Goal: Task Accomplishment & Management: Use online tool/utility

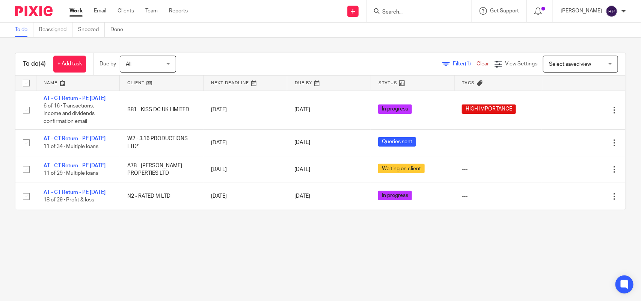
click at [140, 243] on main "To do Reassigned Snoozed Done To do (4) + Add task Due by All All Today Tomorro…" at bounding box center [320, 150] width 641 height 301
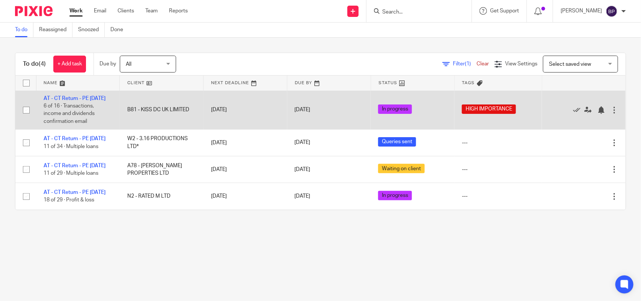
drag, startPoint x: 295, startPoint y: 50, endPoint x: 248, endPoint y: 107, distance: 74.4
click at [295, 50] on div "To do (4) + Add task Due by All All Today Tomorrow This week Next week This mon…" at bounding box center [320, 131] width 641 height 187
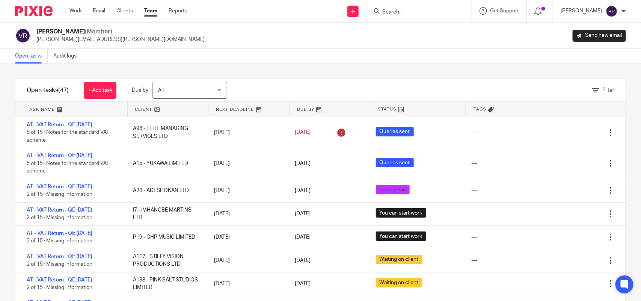
click at [32, 57] on link "Open tasks" at bounding box center [31, 56] width 33 height 15
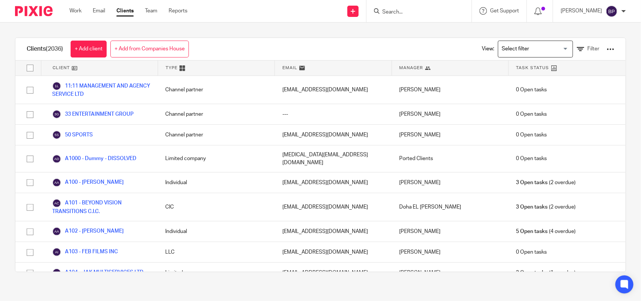
click at [421, 12] on input "Search" at bounding box center [415, 12] width 68 height 7
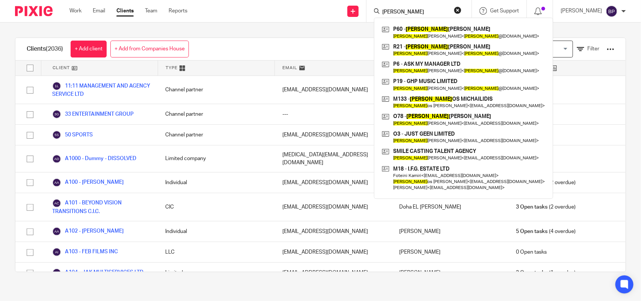
type input "george"
click at [287, 36] on div "Clients (2036) + Add client + Add from Companies House View: Loading... Filter …" at bounding box center [320, 155] width 641 height 264
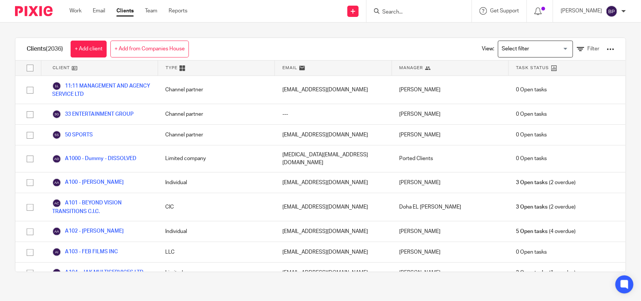
click at [430, 9] on input "Search" at bounding box center [415, 12] width 68 height 7
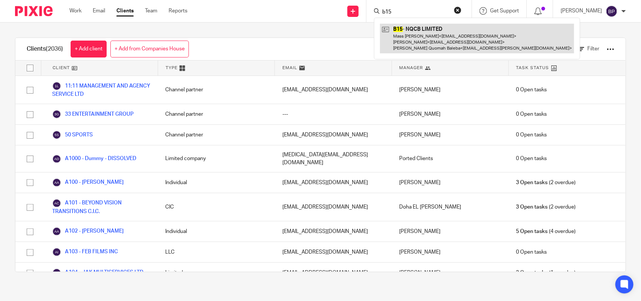
type input "b15"
click at [434, 36] on link at bounding box center [477, 39] width 194 height 30
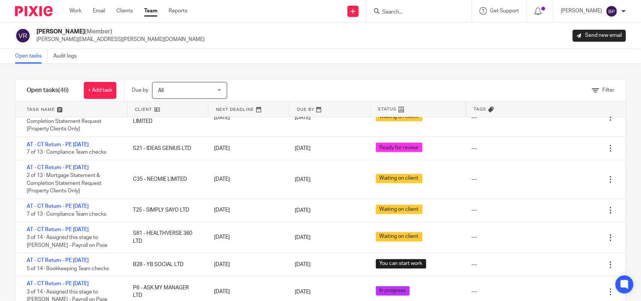
scroll to position [576, 0]
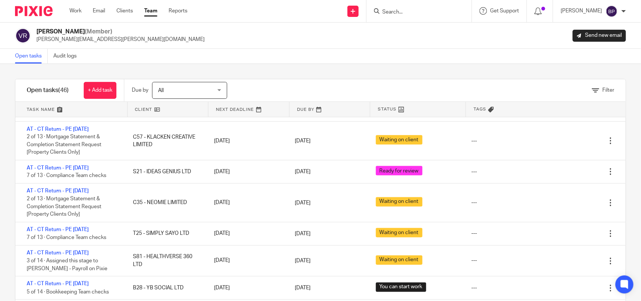
click at [18, 57] on link "Open tasks" at bounding box center [31, 56] width 33 height 15
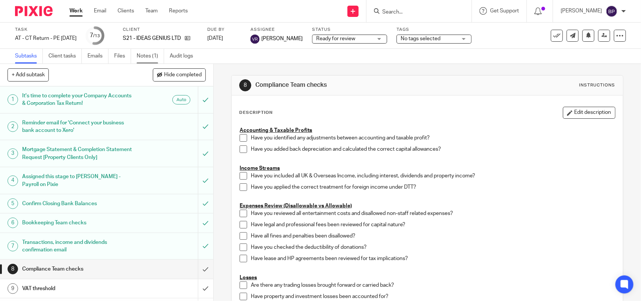
click at [157, 55] on link "Notes (1)" at bounding box center [150, 56] width 27 height 15
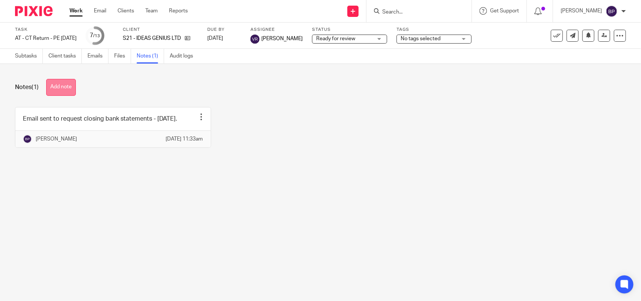
click at [57, 81] on button "Add note" at bounding box center [61, 87] width 30 height 17
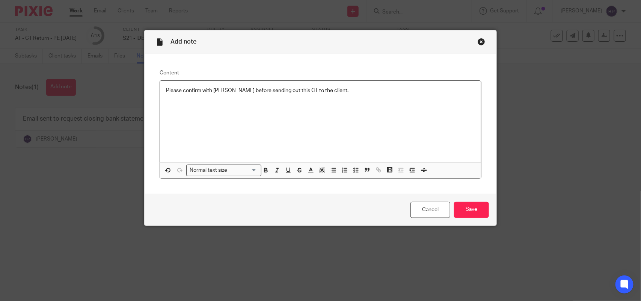
click at [470, 200] on div "Cancel Save" at bounding box center [320, 210] width 352 height 32
click at [468, 209] on input "Save" at bounding box center [471, 210] width 35 height 16
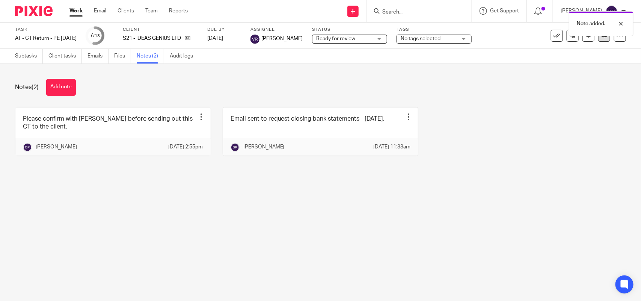
click at [598, 40] on link at bounding box center [604, 36] width 12 height 12
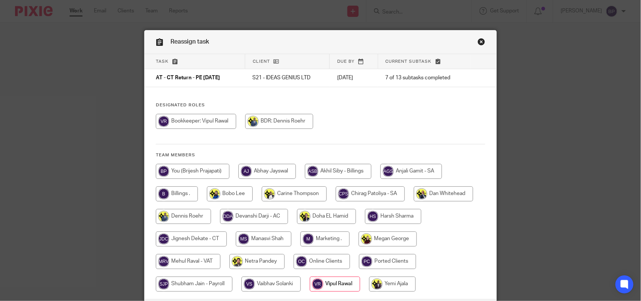
scroll to position [60, 0]
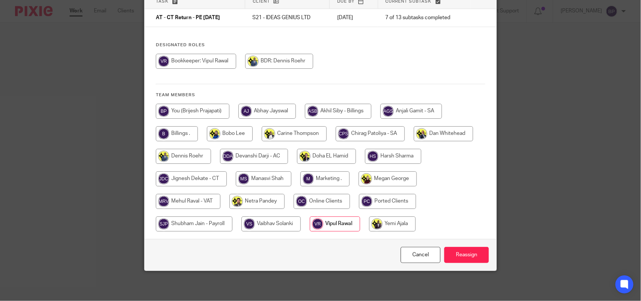
drag, startPoint x: 205, startPoint y: 174, endPoint x: 226, endPoint y: 179, distance: 21.4
click at [207, 175] on input "radio" at bounding box center [191, 178] width 71 height 15
radio input "true"
click at [467, 254] on input "Reassign" at bounding box center [466, 255] width 45 height 16
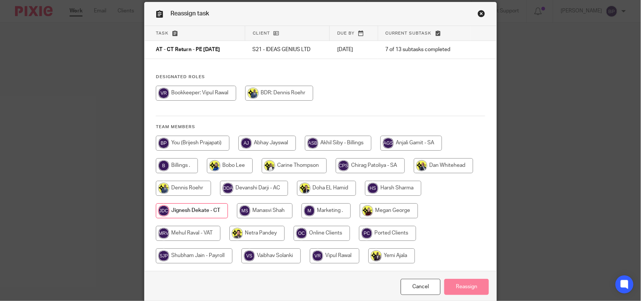
scroll to position [0, 0]
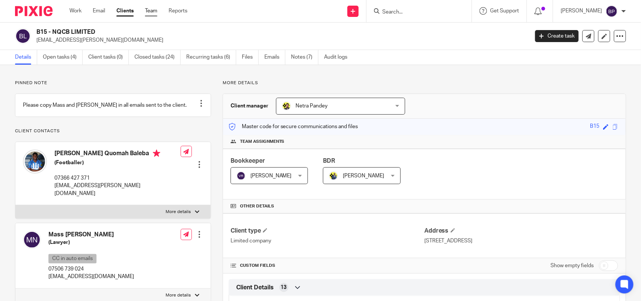
click at [147, 9] on link "Team" at bounding box center [151, 11] width 12 height 8
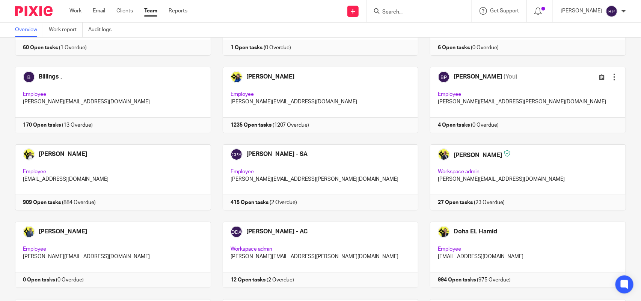
scroll to position [94, 0]
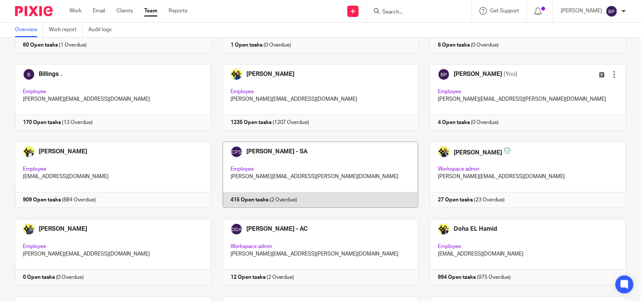
click at [336, 154] on link at bounding box center [315, 174] width 208 height 66
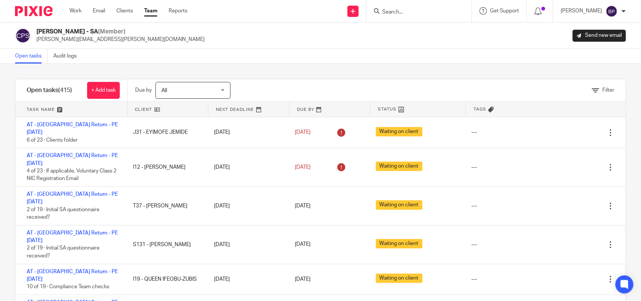
scroll to position [375, 0]
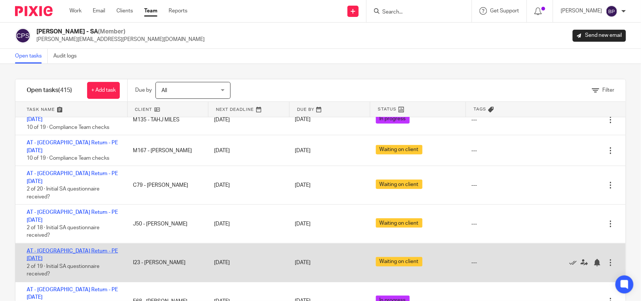
click at [74, 248] on link "AT - SA Return - PE 05-04-2025" at bounding box center [72, 254] width 91 height 13
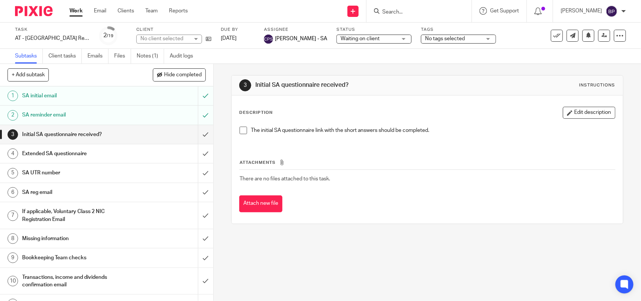
click at [117, 178] on h1 "SA UTR number" at bounding box center [78, 172] width 112 height 11
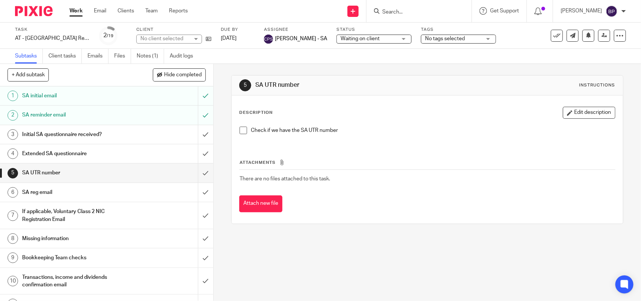
scroll to position [177, 0]
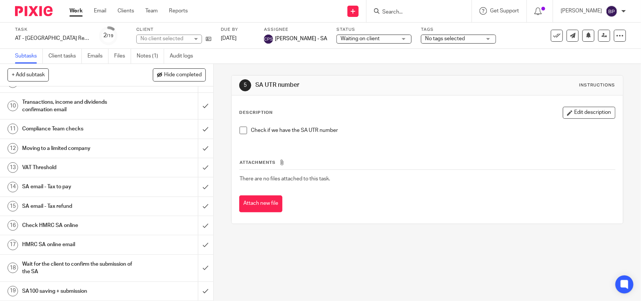
click at [122, 190] on h1 "SA email - Tax to pay" at bounding box center [78, 186] width 112 height 11
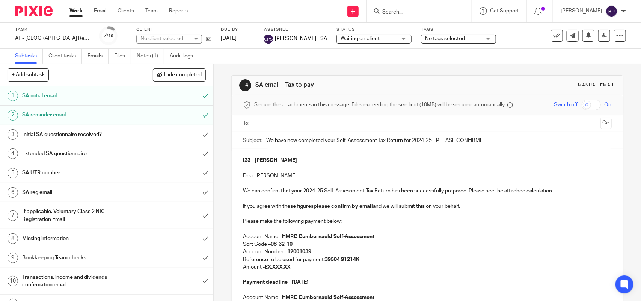
click at [208, 39] on icon at bounding box center [209, 39] width 6 height 6
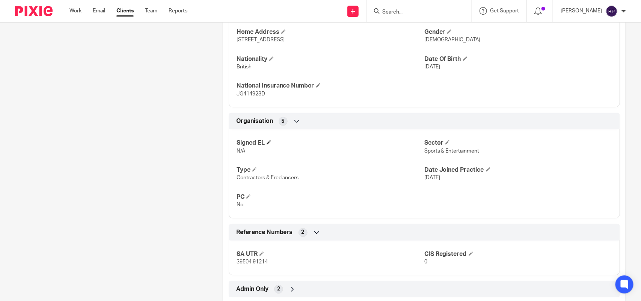
scroll to position [376, 0]
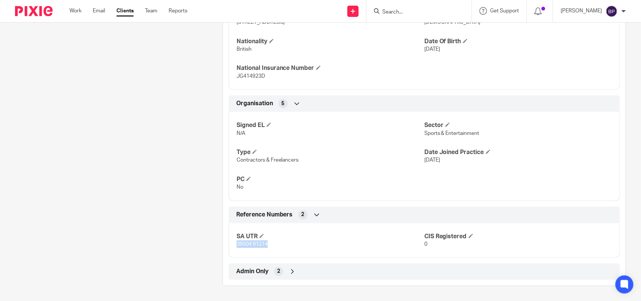
drag, startPoint x: 233, startPoint y: 244, endPoint x: 268, endPoint y: 242, distance: 35.3
click at [268, 242] on div "SA UTR 39504 91214 CIS Registered 0" at bounding box center [424, 237] width 391 height 41
